Goal: Task Accomplishment & Management: Use online tool/utility

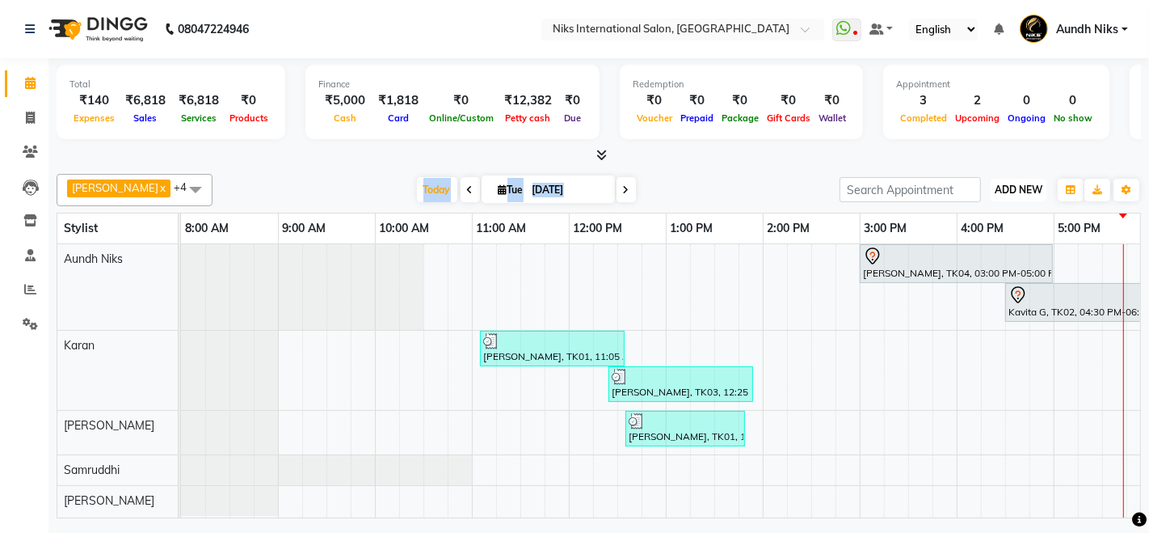
click at [1009, 192] on span "ADD NEW" at bounding box center [1019, 189] width 48 height 12
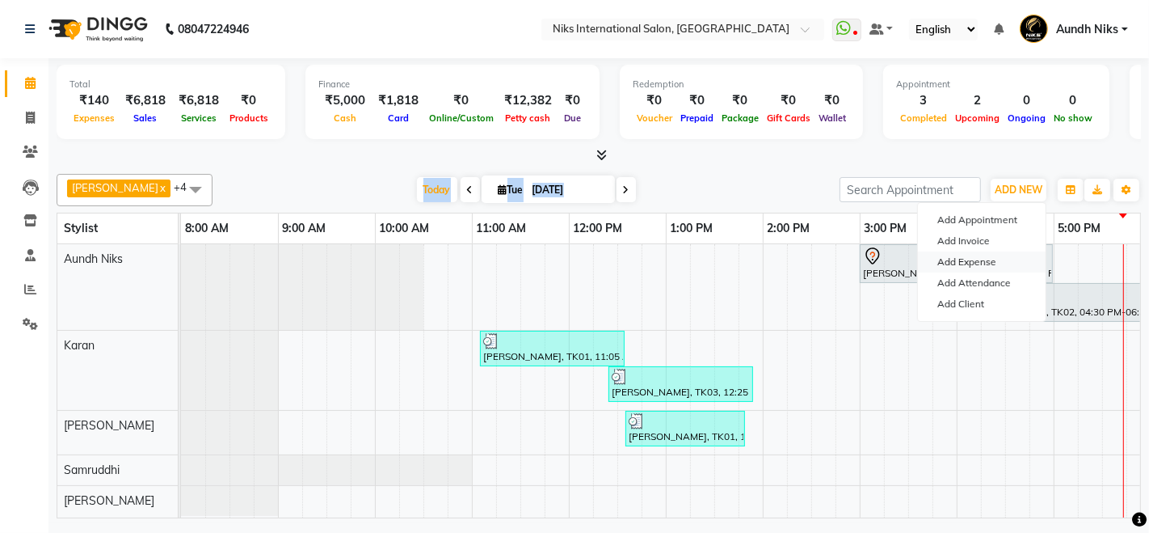
click at [937, 263] on link "Add Expense" at bounding box center [982, 261] width 128 height 21
select select "1"
select select "2290"
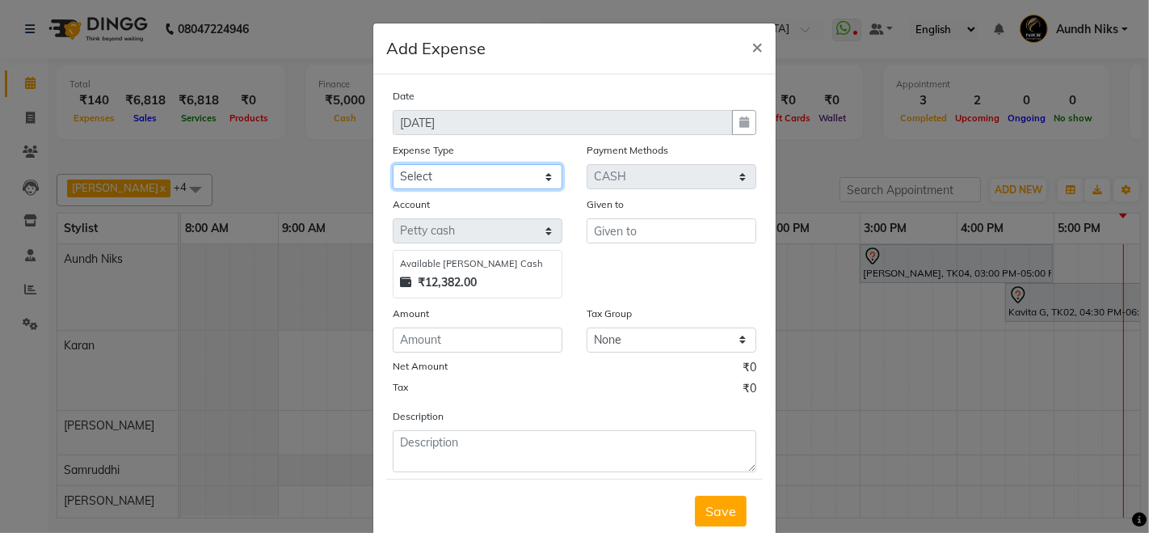
click at [446, 183] on select "Select Cash transfer to hub Client Snacks Donation Equipment Maintenance Miscel…" at bounding box center [478, 176] width 170 height 25
select select "964"
click at [393, 164] on select "Select Cash transfer to hub Client Snacks Donation Equipment Maintenance Miscel…" at bounding box center [478, 176] width 170 height 25
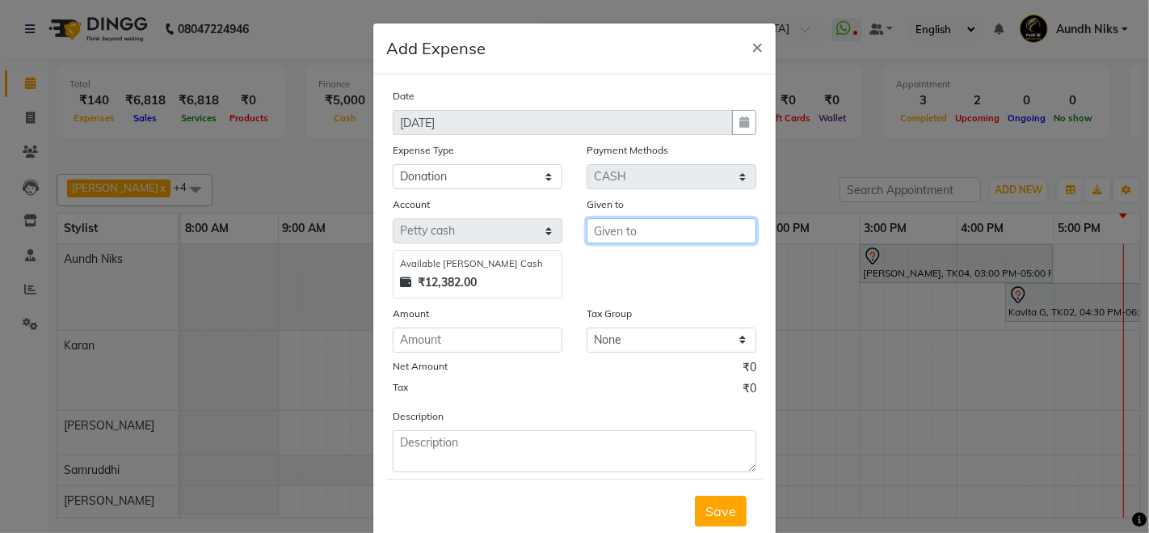
click at [600, 233] on input "text" at bounding box center [672, 230] width 170 height 25
type input "."
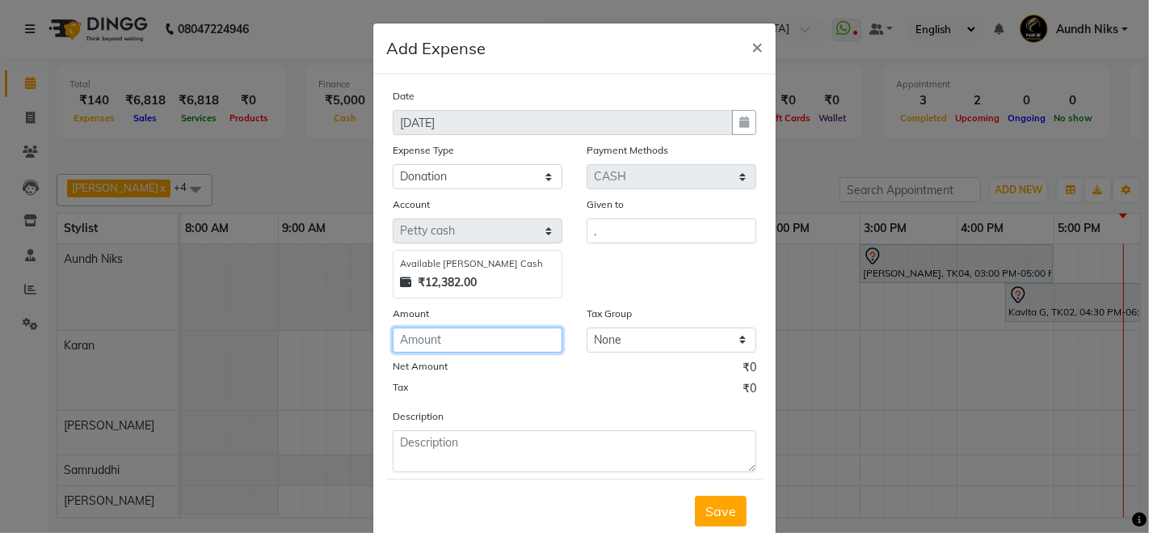
click at [496, 345] on input "number" at bounding box center [478, 339] width 170 height 25
type input "20"
click at [722, 510] on span "Save" at bounding box center [720, 511] width 31 height 16
